Goal: Information Seeking & Learning: Learn about a topic

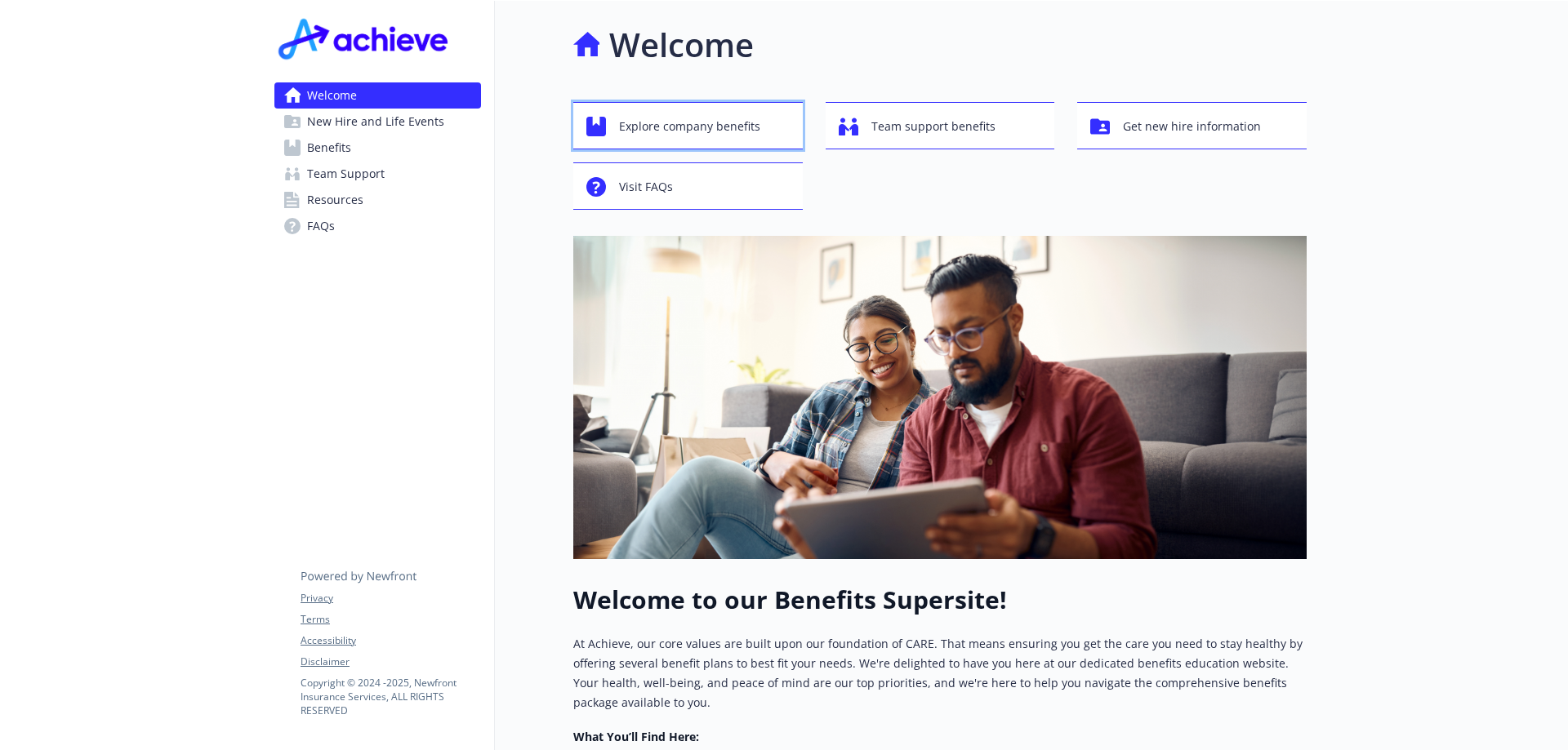
click at [684, 131] on span "Explore company benefits" at bounding box center [690, 127] width 142 height 31
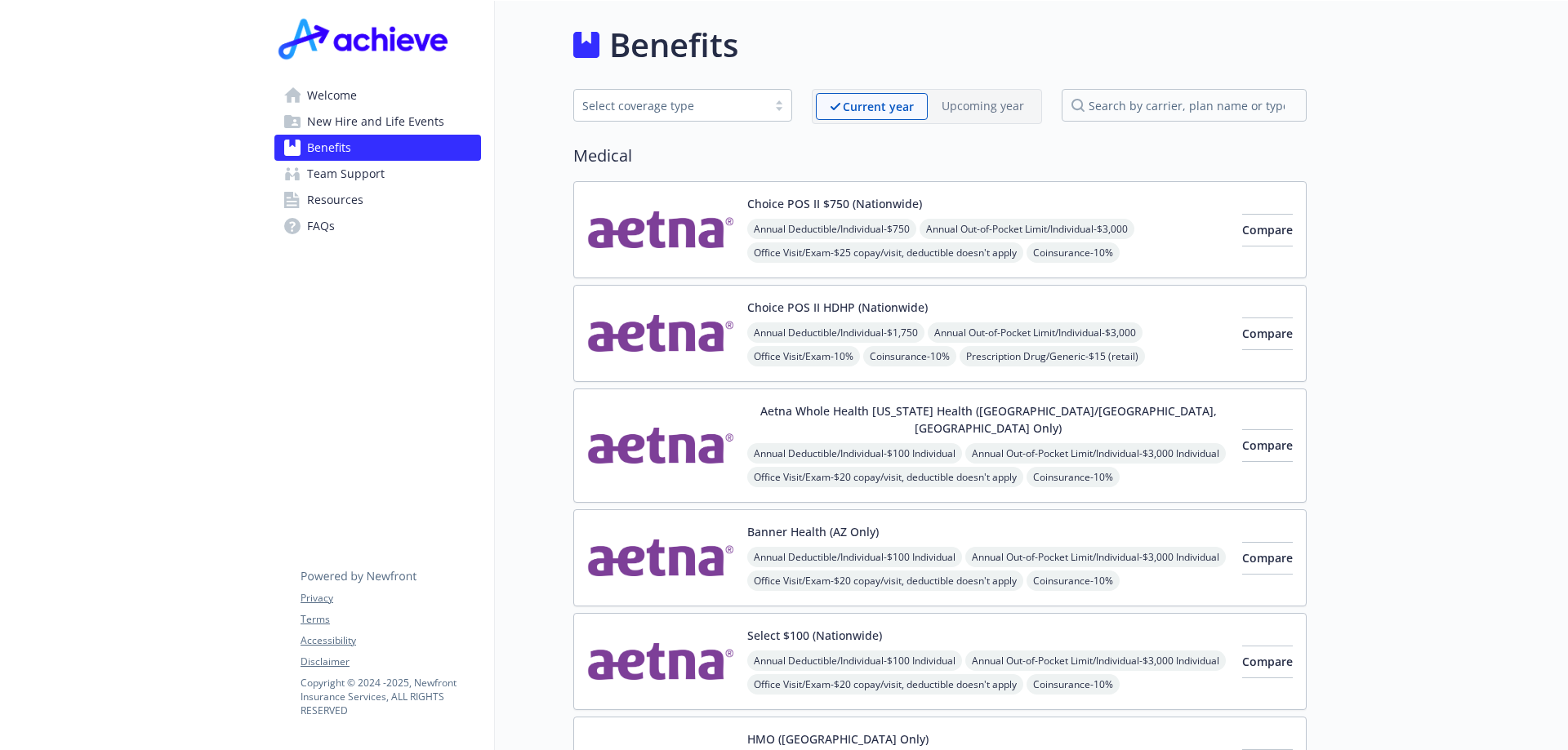
click at [332, 81] on div "Welcome New Hire and Life Events Benefits Team Support Resources FAQs Privacy T…" at bounding box center [377, 137] width 233 height 271
click at [332, 90] on span "Welcome" at bounding box center [331, 95] width 50 height 26
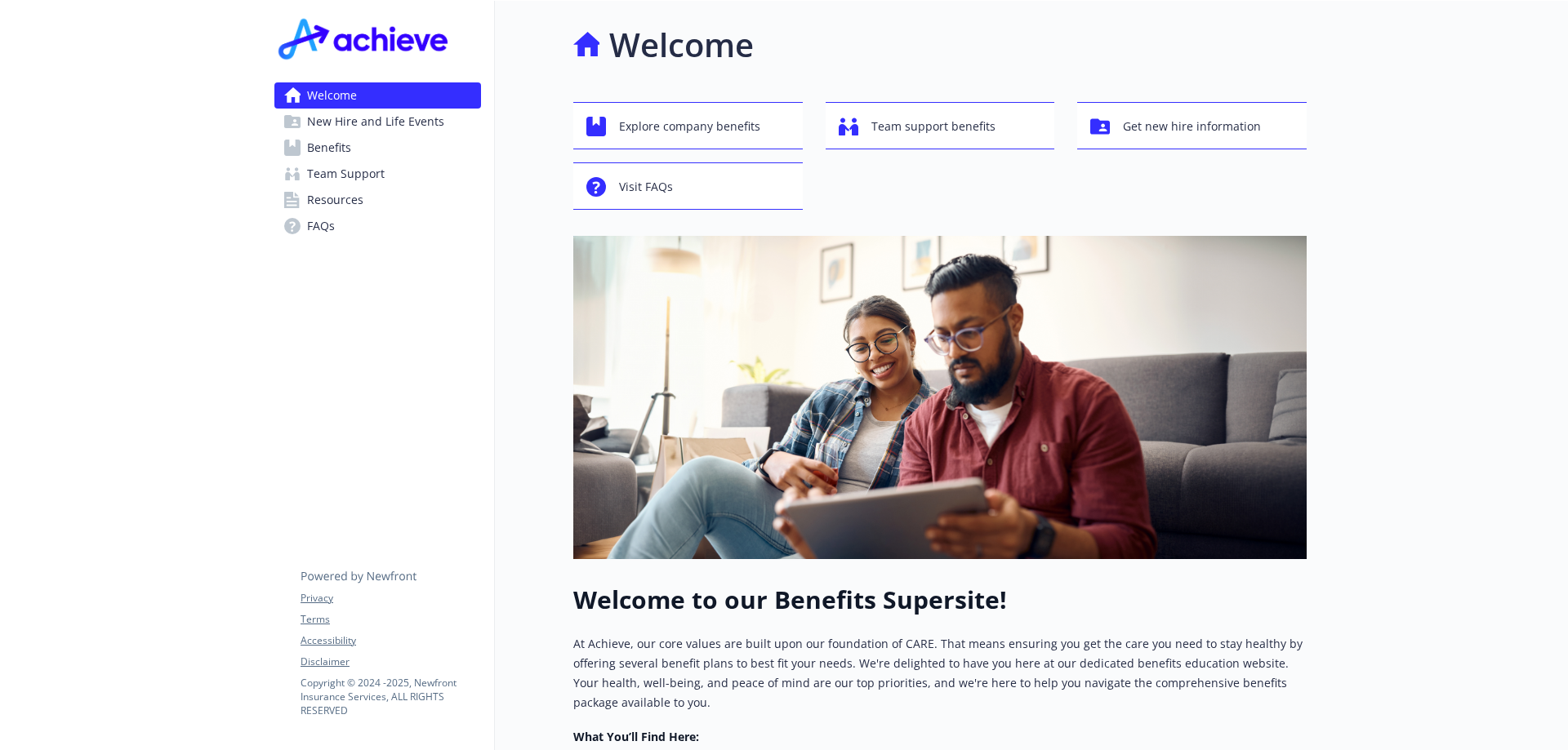
click at [330, 145] on span "Benefits" at bounding box center [328, 147] width 44 height 26
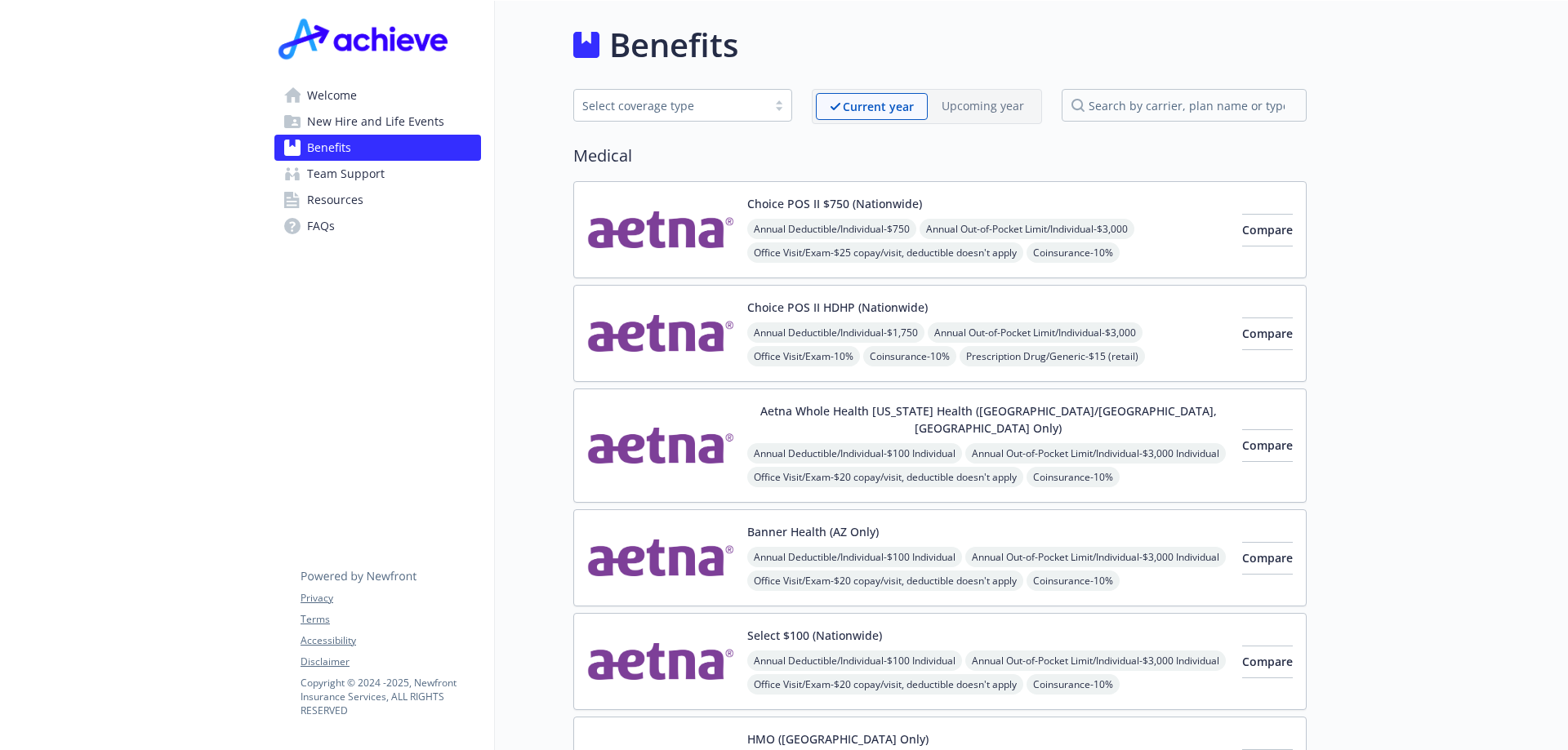
click at [318, 92] on span "Welcome" at bounding box center [331, 95] width 50 height 26
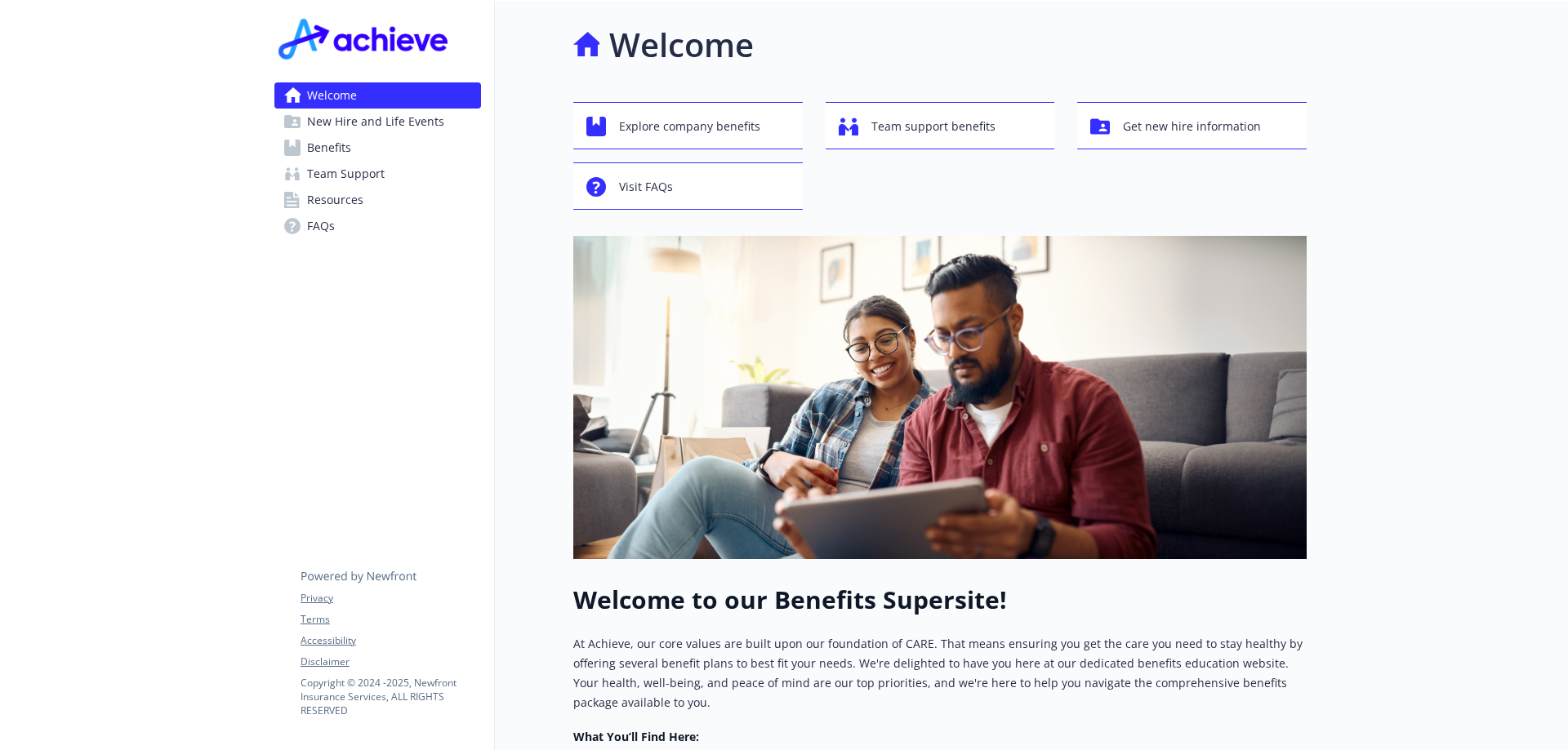
click at [346, 155] on span "Benefits" at bounding box center [328, 147] width 44 height 26
